Goal: Navigation & Orientation: Find specific page/section

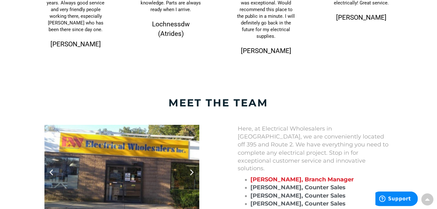
scroll to position [571, 0]
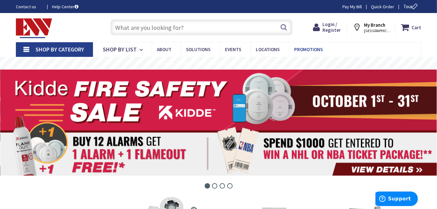
click at [309, 48] on span "Promotions" at bounding box center [308, 49] width 29 height 6
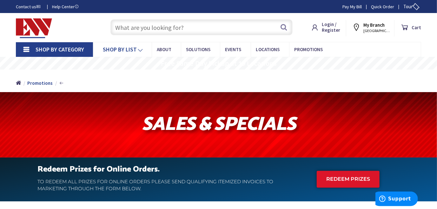
click at [122, 49] on span "Shop By List" at bounding box center [120, 49] width 34 height 7
